Goal: Navigation & Orientation: Find specific page/section

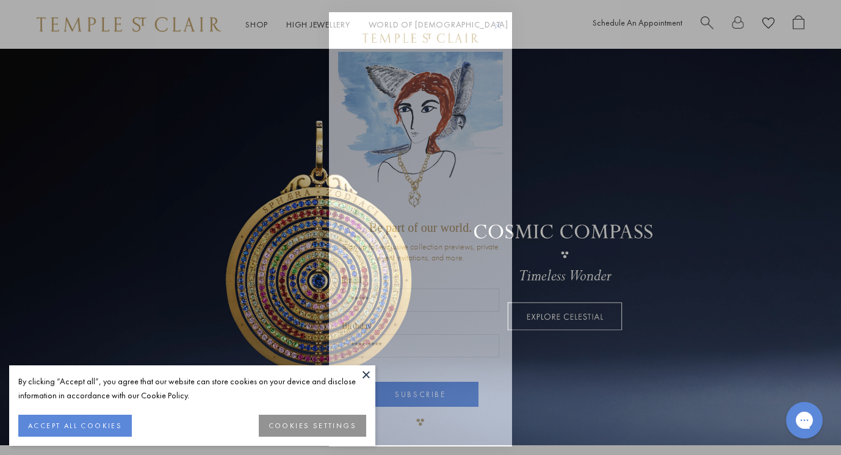
click at [493, 26] on circle "Close dialog" at bounding box center [498, 26] width 15 height 15
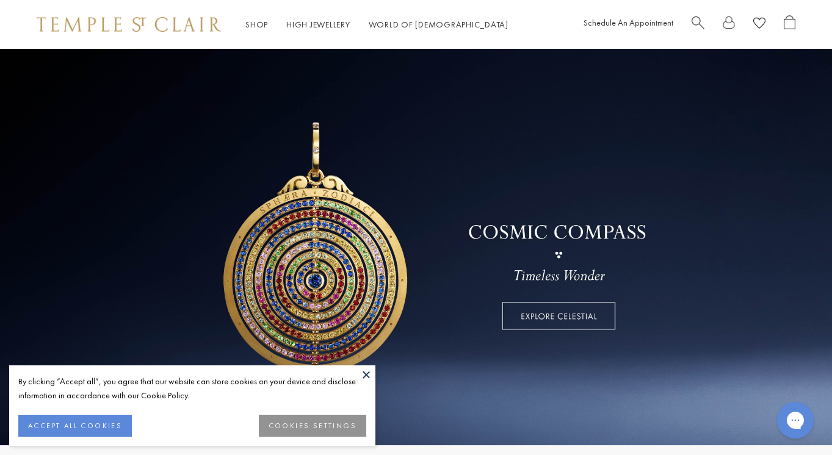
click at [365, 376] on button at bounding box center [366, 375] width 18 height 18
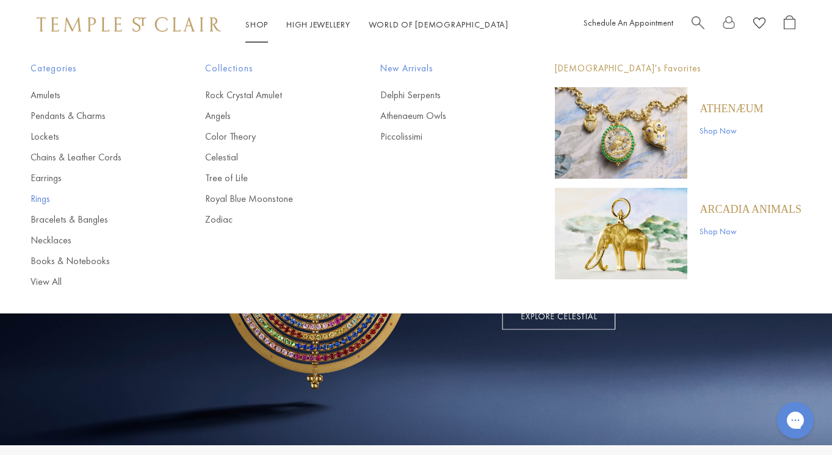
click at [40, 197] on link "Rings" at bounding box center [94, 198] width 126 height 13
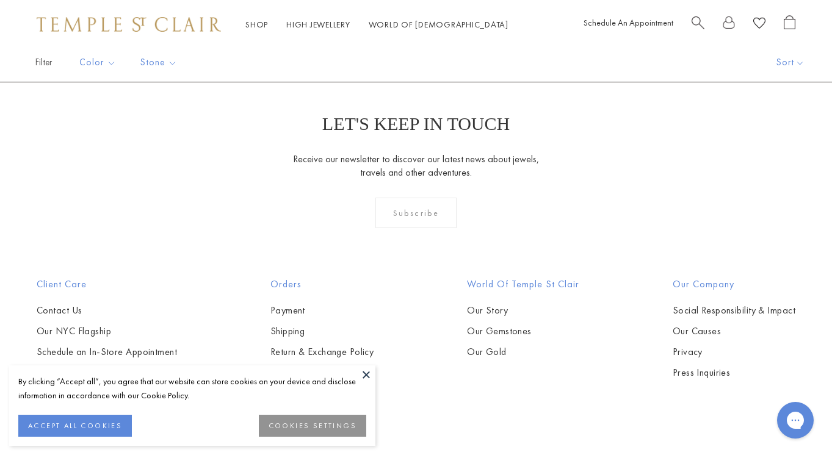
scroll to position [1668, 0]
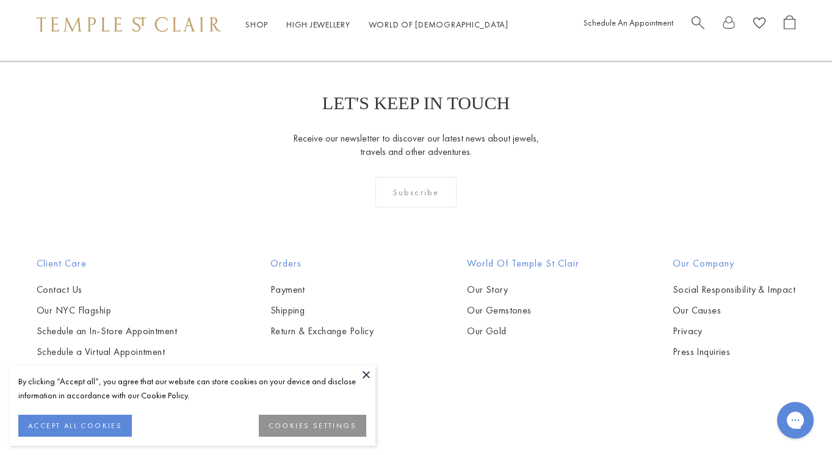
click at [366, 374] on button at bounding box center [366, 375] width 18 height 18
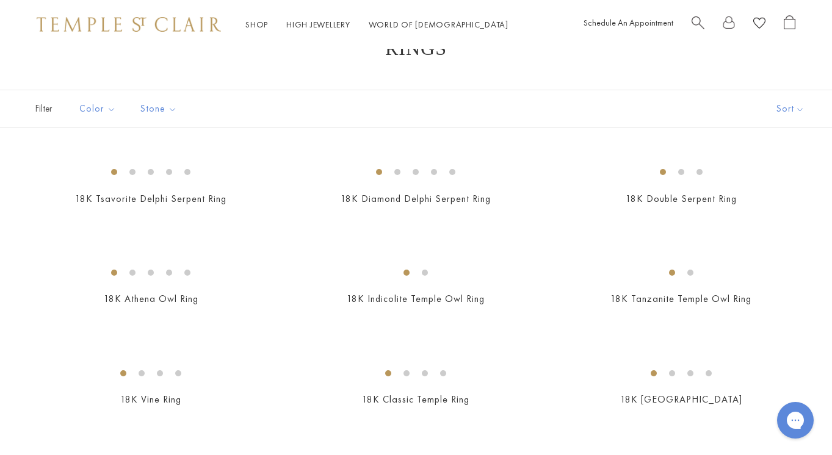
scroll to position [0, 0]
